Goal: Check status

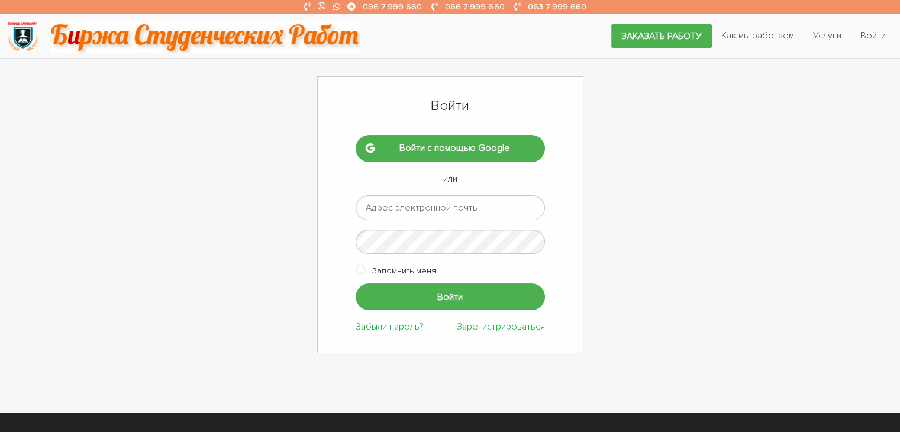
click at [490, 207] on input "email" at bounding box center [449, 207] width 189 height 25
type input "romashka13052015@gmail.com"
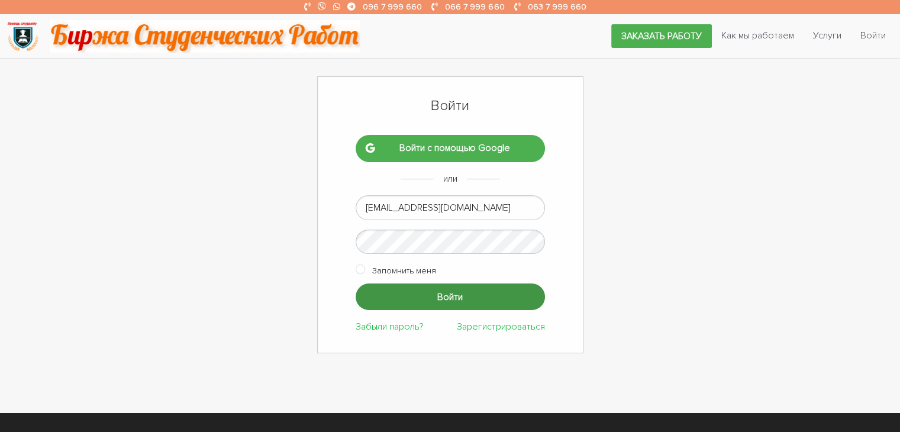
click at [466, 298] on input "Войти" at bounding box center [449, 296] width 189 height 27
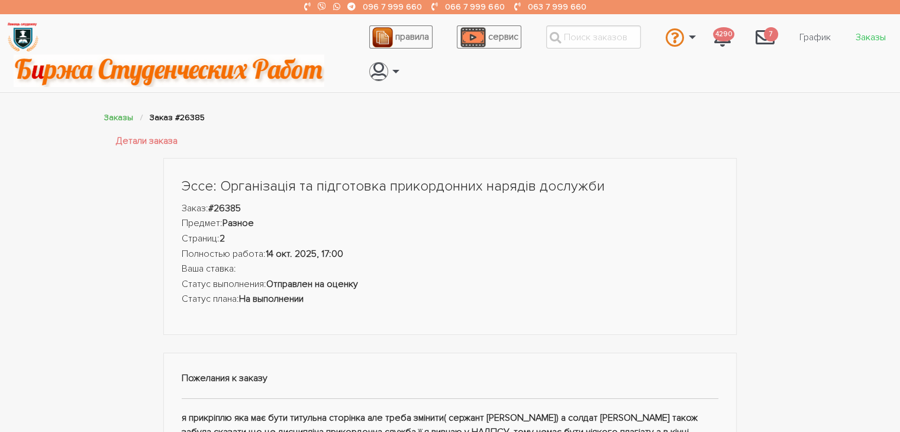
click at [870, 38] on link "Заказы" at bounding box center [870, 37] width 49 height 22
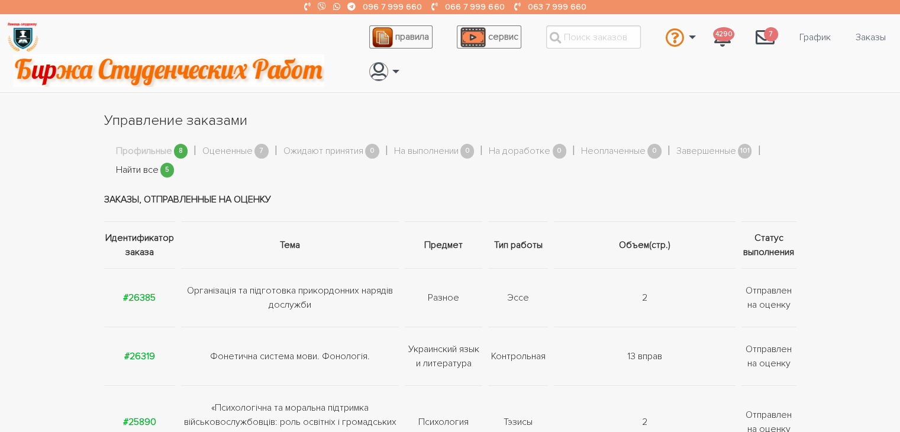
click at [148, 166] on link "Найти все" at bounding box center [137, 170] width 43 height 15
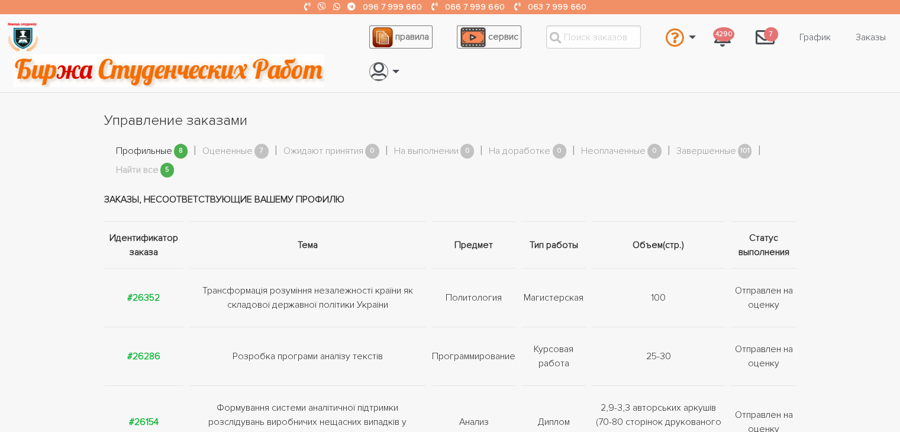
click at [148, 148] on link "Профильные" at bounding box center [144, 151] width 56 height 15
